Goal: Task Accomplishment & Management: Manage account settings

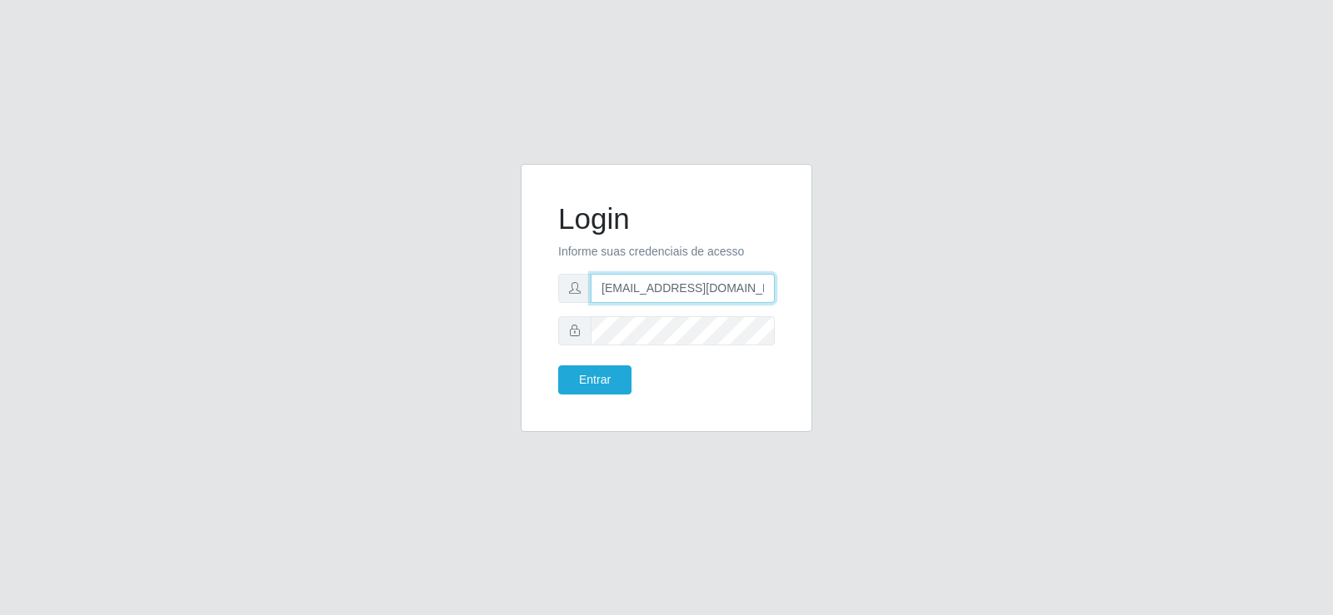
drag, startPoint x: 709, startPoint y: 289, endPoint x: 404, endPoint y: 302, distance: 305.1
click at [404, 302] on div "Login Informe suas credenciais de acesso [EMAIL_ADDRESS][DOMAIN_NAME] Entrar" at bounding box center [666, 308] width 949 height 288
type input "e@[DOMAIN_NAME]"
drag, startPoint x: 700, startPoint y: 294, endPoint x: 439, endPoint y: 268, distance: 262.0
click at [439, 268] on div "Login Informe suas credenciais de acesso e@[DOMAIN_NAME] Entrar" at bounding box center [666, 308] width 949 height 288
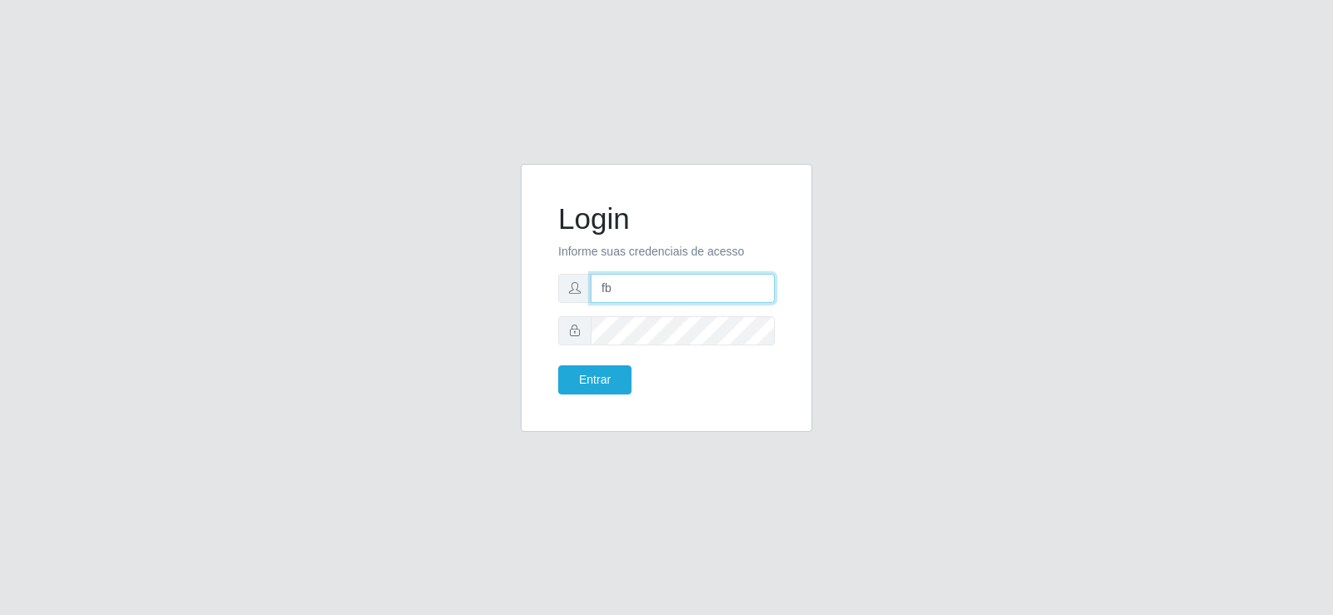
type input "[EMAIL_ADDRESS][DOMAIN_NAME]"
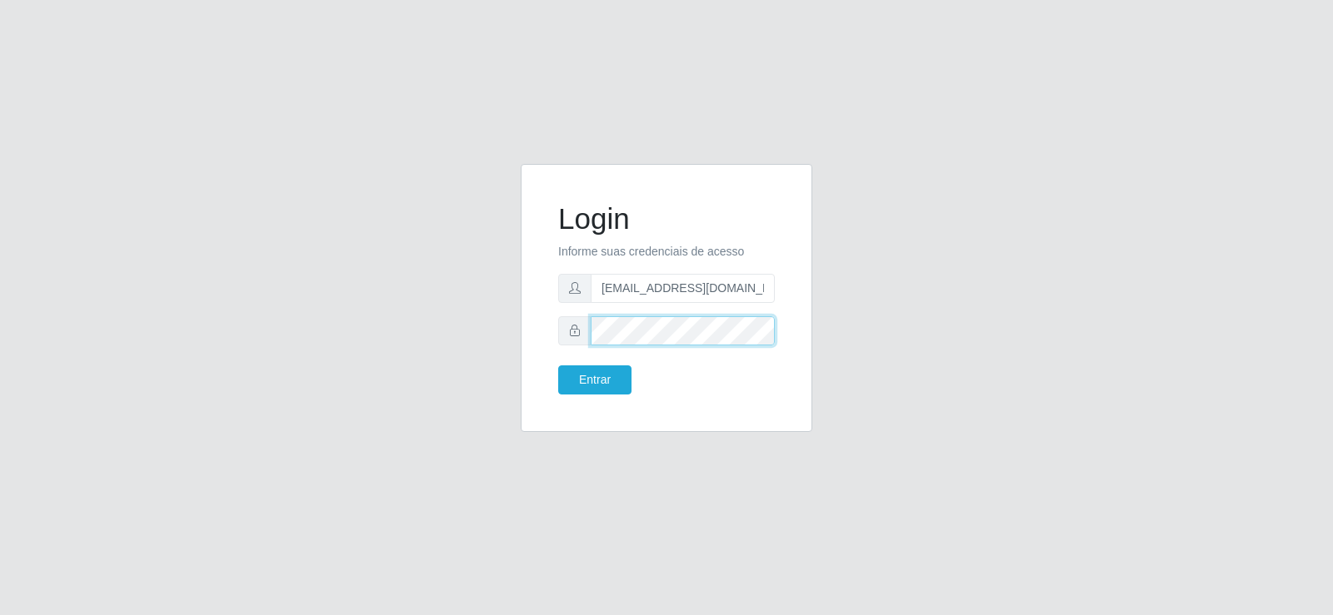
click at [452, 334] on div "Login Informe suas credenciais de acesso [EMAIL_ADDRESS][DOMAIN_NAME] Entrar" at bounding box center [666, 308] width 949 height 288
click at [591, 381] on button "Entrar" at bounding box center [594, 380] width 73 height 29
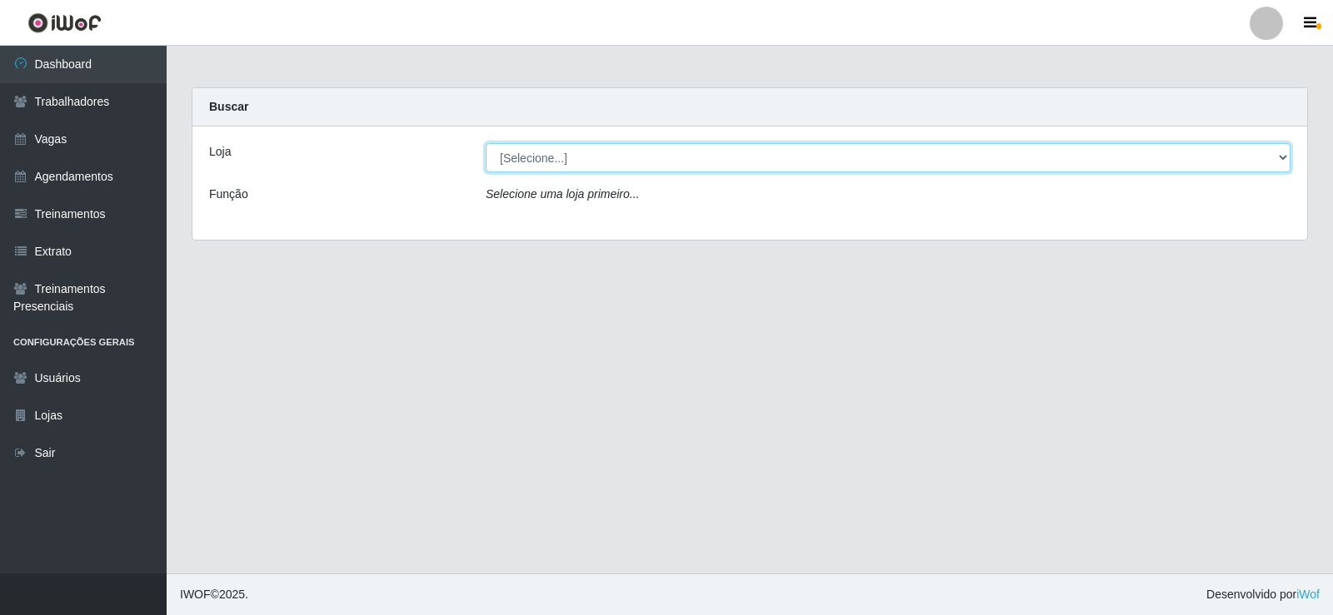
click at [580, 170] on select "[Selecione...] Supermercado Tadeu - [GEOGRAPHIC_DATA]" at bounding box center [888, 157] width 805 height 29
click at [486, 143] on select "[Selecione...] Supermercado Tadeu - [GEOGRAPHIC_DATA]" at bounding box center [888, 157] width 805 height 29
click at [571, 163] on select "[Selecione...] Supermercado Tadeu - [GEOGRAPHIC_DATA]" at bounding box center [888, 157] width 805 height 29
select select "195"
click at [486, 143] on select "[Selecione...] Supermercado Tadeu - [GEOGRAPHIC_DATA]" at bounding box center [888, 157] width 805 height 29
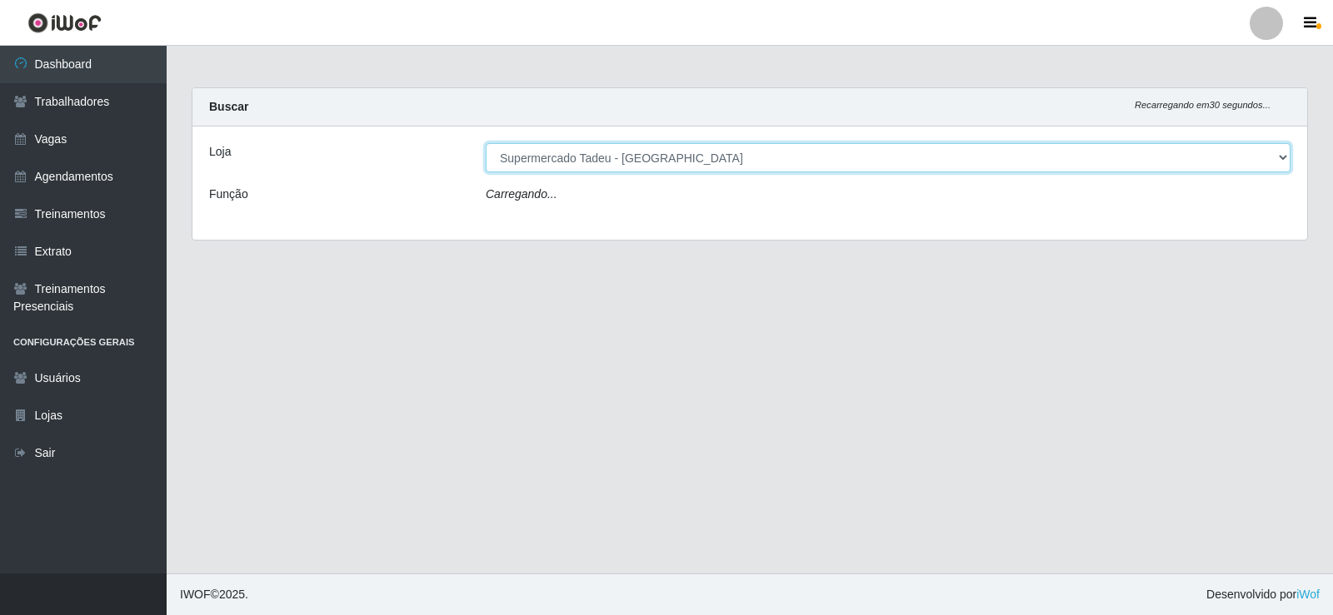
drag, startPoint x: 556, startPoint y: 154, endPoint x: 559, endPoint y: 169, distance: 15.4
click at [556, 154] on select "[Selecione...] Supermercado Tadeu - [GEOGRAPHIC_DATA]" at bounding box center [888, 157] width 805 height 29
click at [486, 143] on select "[Selecione...] Supermercado Tadeu - [GEOGRAPHIC_DATA]" at bounding box center [888, 157] width 805 height 29
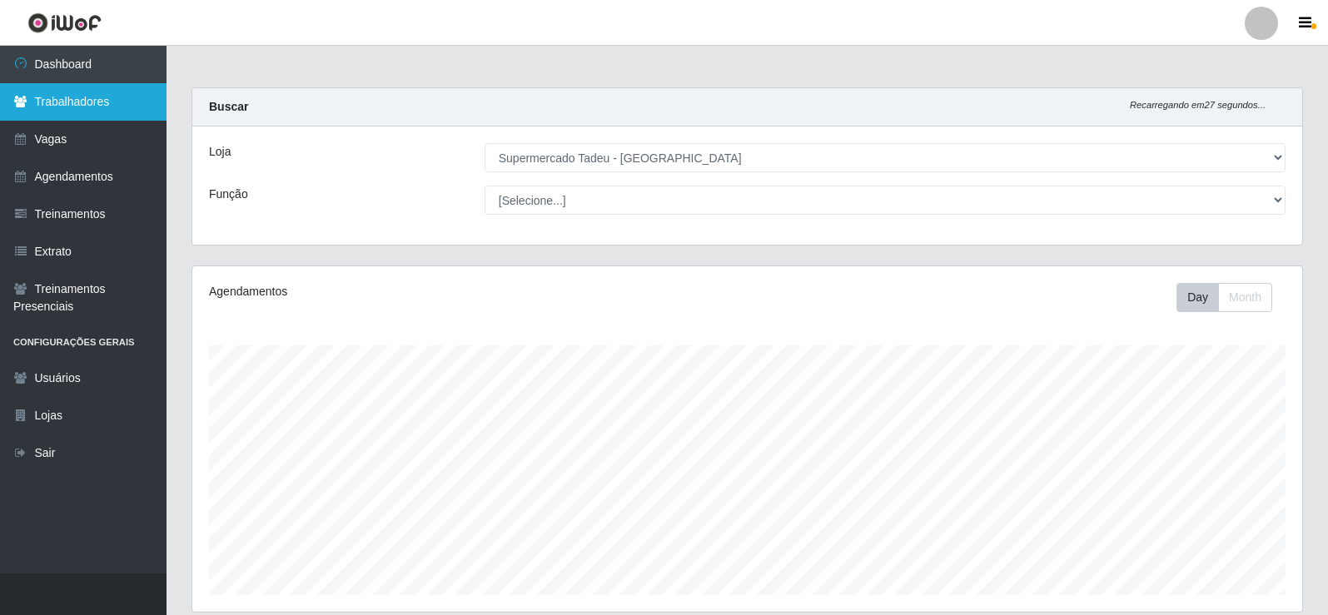
click at [69, 95] on link "Trabalhadores" at bounding box center [83, 101] width 167 height 37
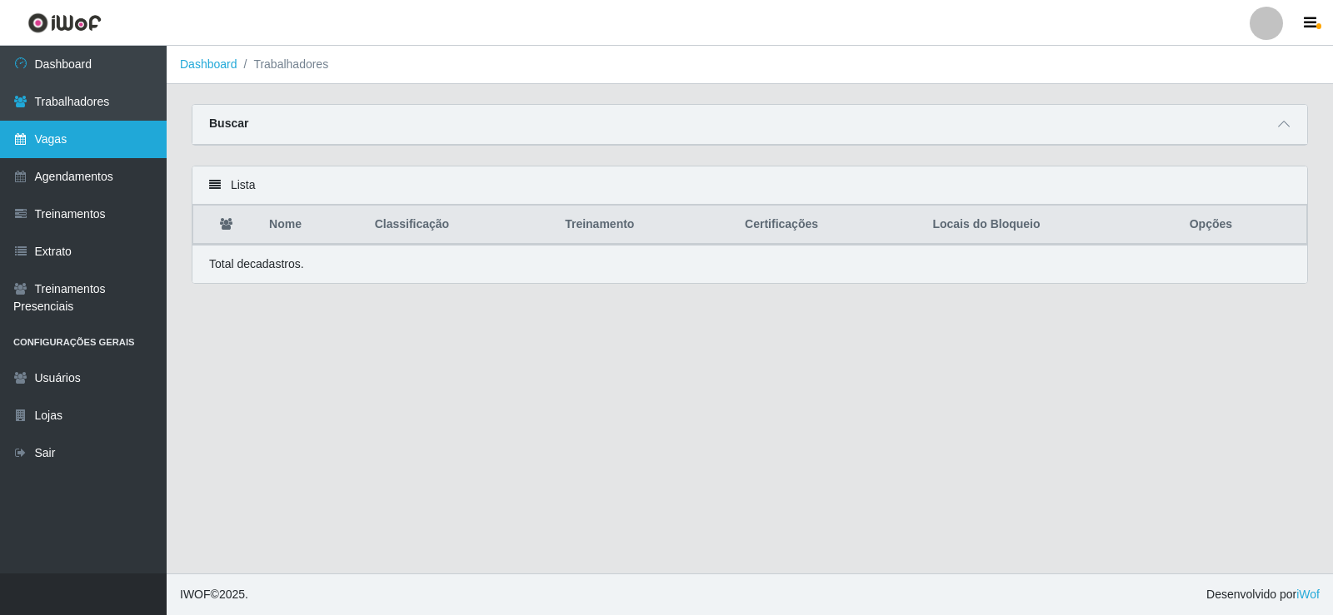
click at [58, 127] on link "Vagas" at bounding box center [83, 139] width 167 height 37
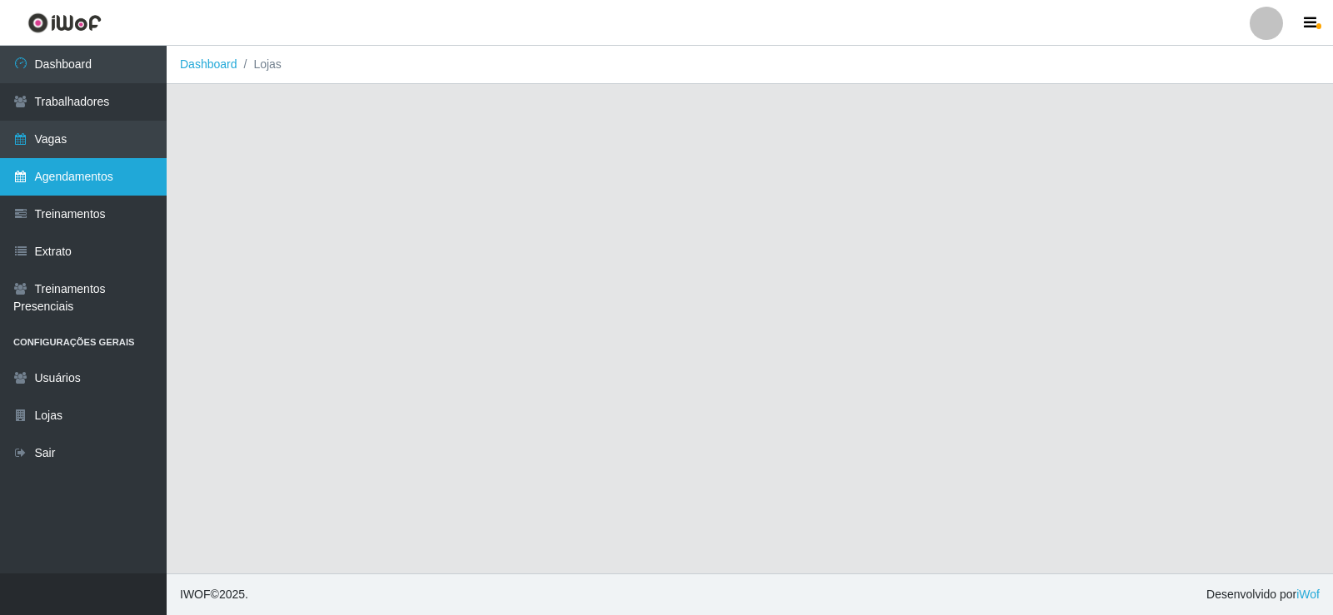
click at [84, 173] on link "Agendamentos" at bounding box center [83, 176] width 167 height 37
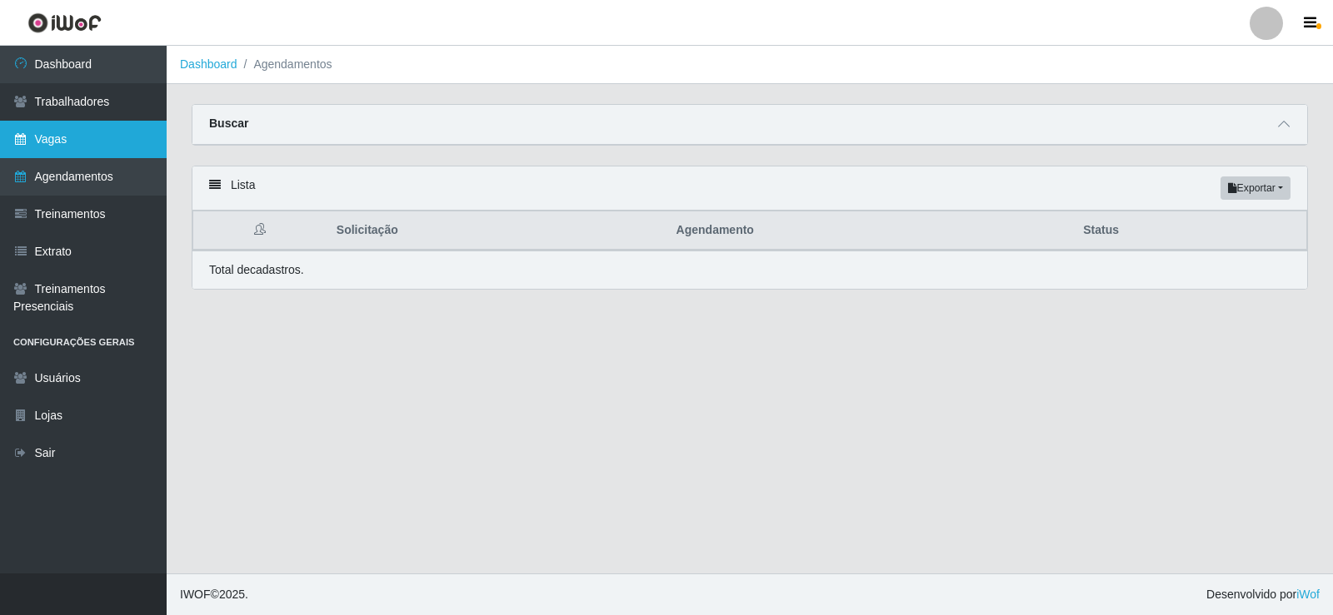
drag, startPoint x: 83, startPoint y: 132, endPoint x: 86, endPoint y: 141, distance: 9.5
click at [83, 134] on link "Vagas" at bounding box center [83, 139] width 167 height 37
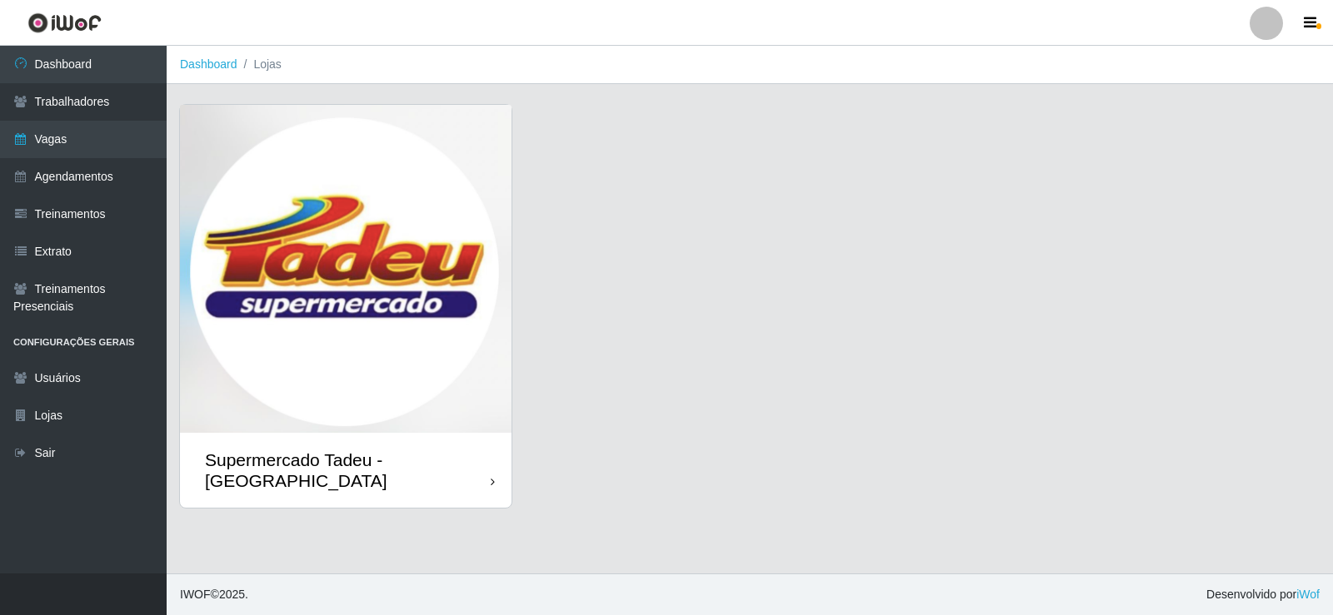
click at [363, 204] on img at bounding box center [345, 269] width 331 height 328
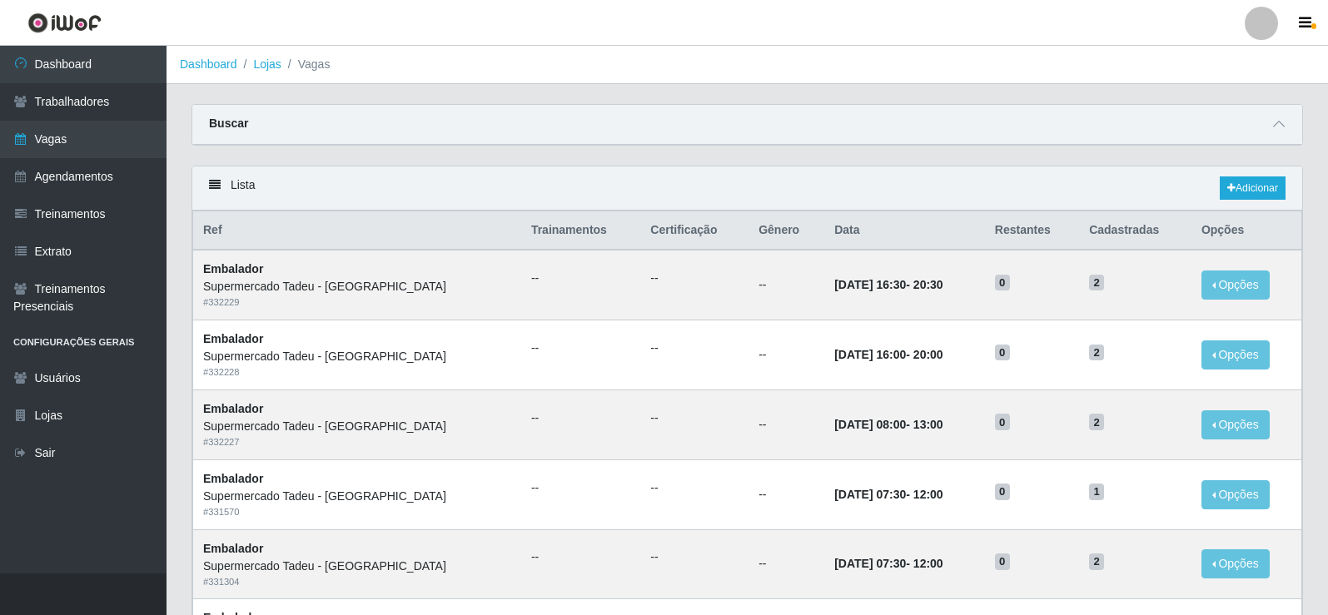
click at [959, 24] on header "Perfil Alterar Senha Sair" at bounding box center [664, 23] width 1328 height 46
click at [118, 182] on link "Agendamentos" at bounding box center [83, 176] width 167 height 37
